Goal: Information Seeking & Learning: Learn about a topic

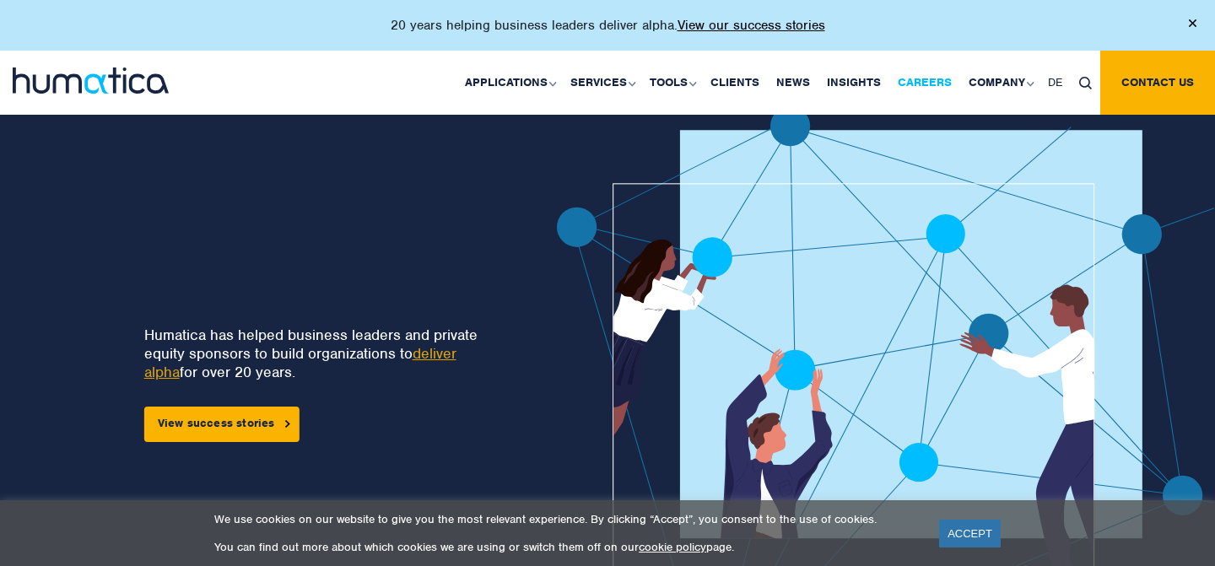
click at [905, 84] on link "Careers" at bounding box center [924, 83] width 71 height 64
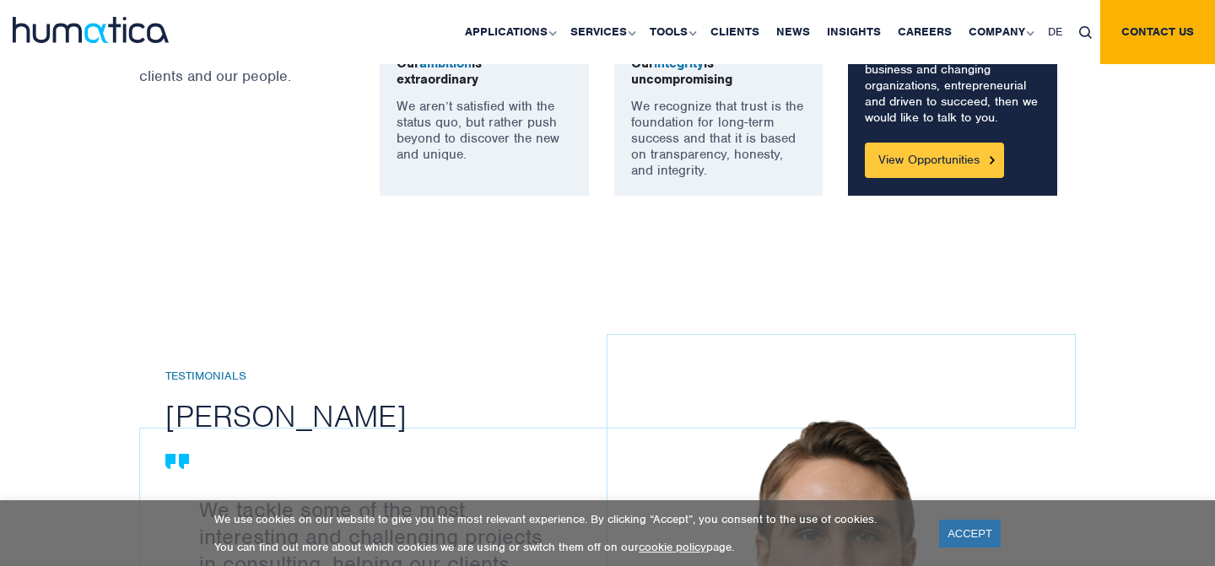
click at [919, 168] on link "View Opportunities" at bounding box center [934, 160] width 139 height 35
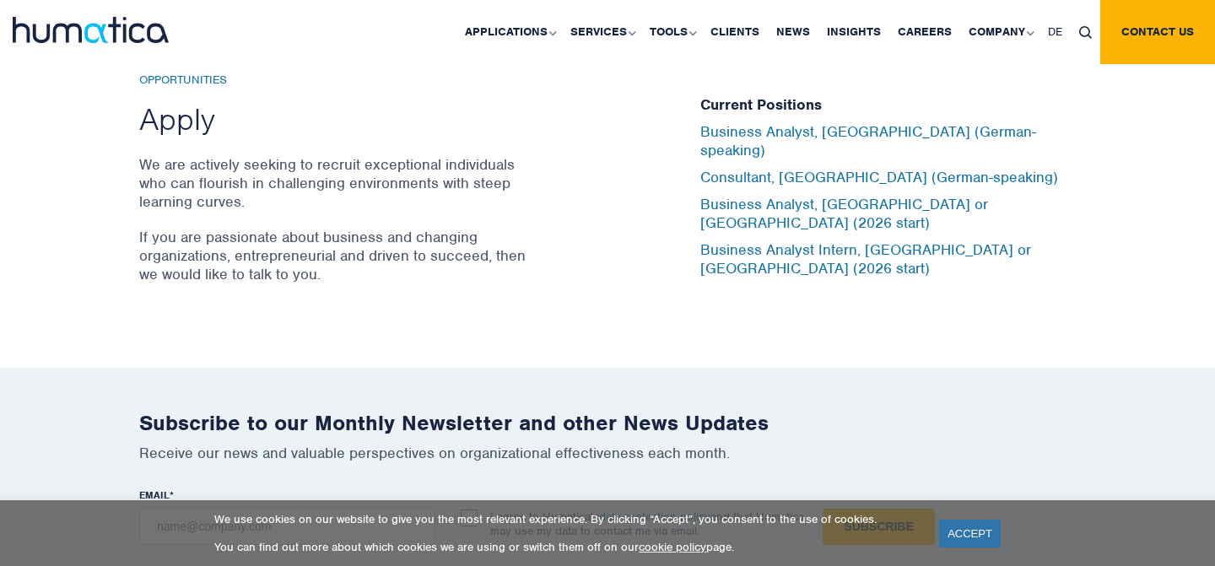
scroll to position [5637, 0]
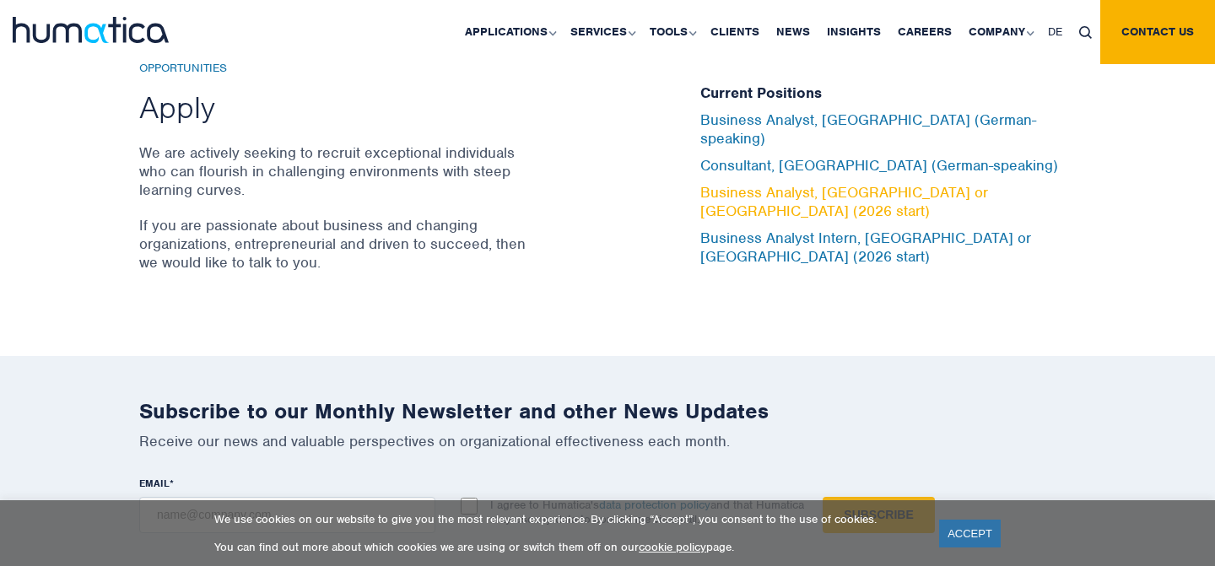
click at [764, 186] on link "Business Analyst, [GEOGRAPHIC_DATA] or [GEOGRAPHIC_DATA] (2026 start)" at bounding box center [844, 201] width 288 height 37
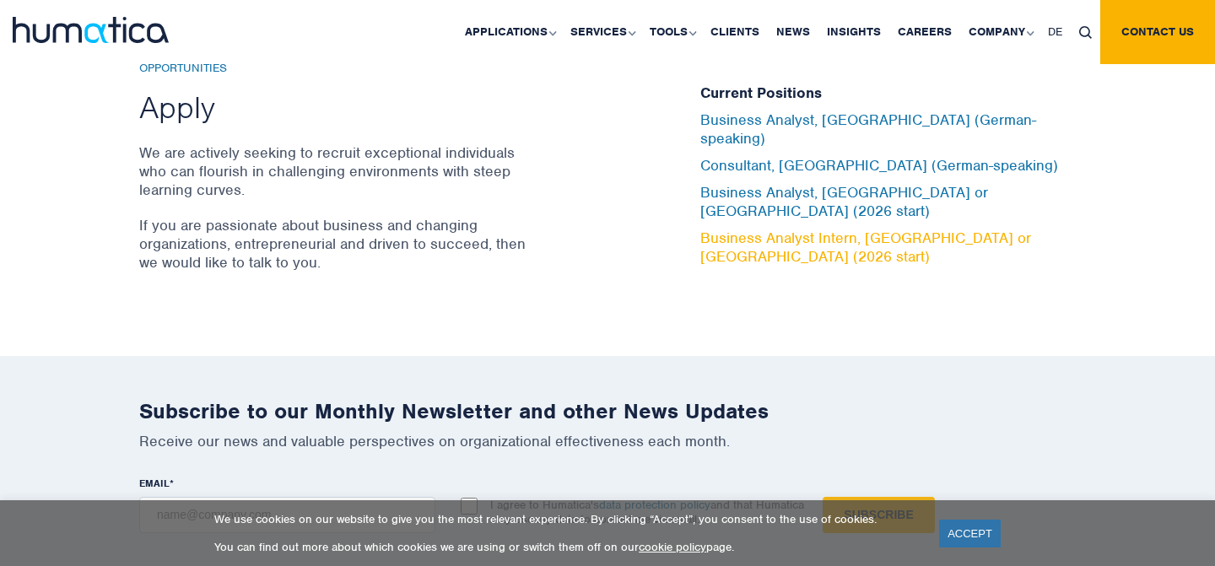
click at [837, 229] on link "Business Analyst Intern, [GEOGRAPHIC_DATA] or [GEOGRAPHIC_DATA] (2026 start)" at bounding box center [865, 247] width 331 height 37
